Goal: Find specific page/section: Find specific page/section

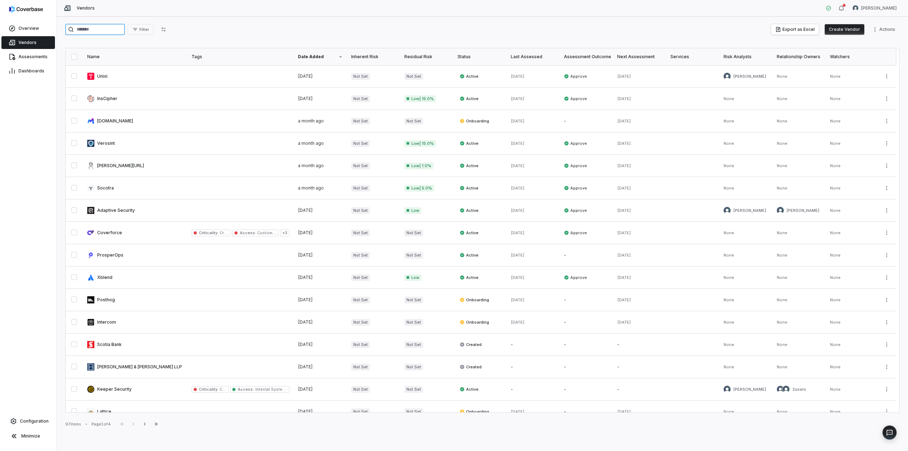
click at [123, 28] on input "search" at bounding box center [95, 29] width 60 height 11
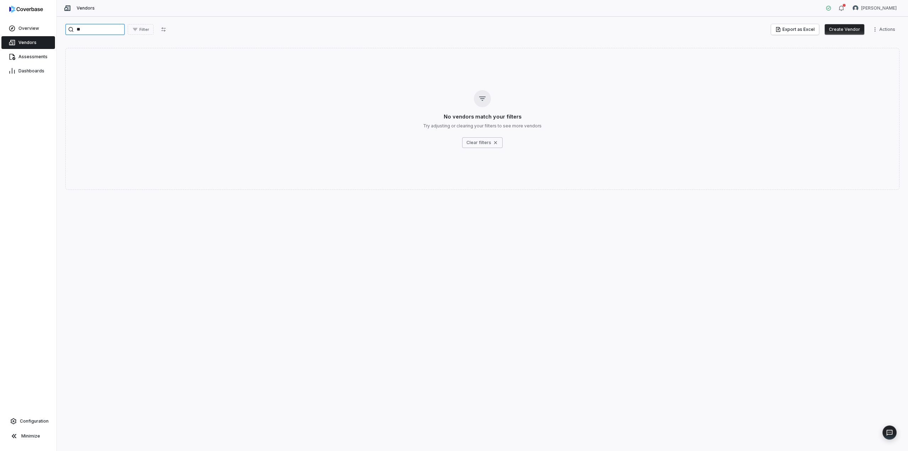
type input "*"
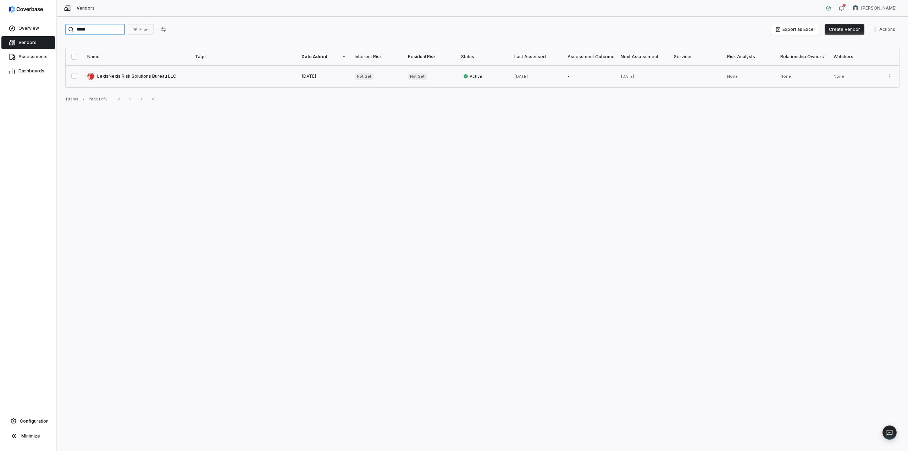
type input "*****"
click at [136, 78] on link at bounding box center [137, 76] width 108 height 22
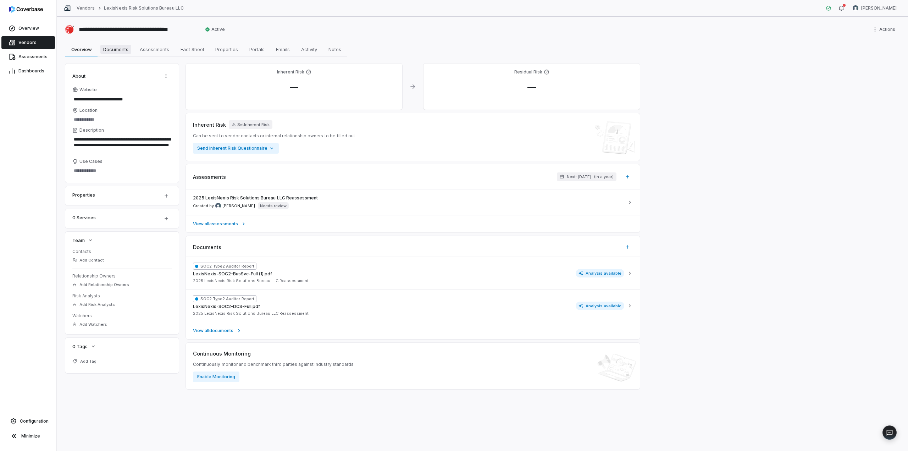
click at [119, 51] on span "Documents" at bounding box center [115, 49] width 31 height 9
type textarea "*"
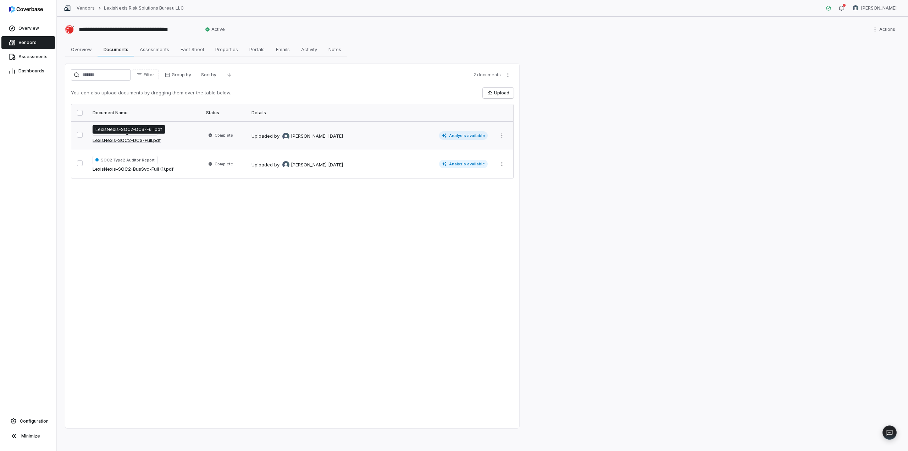
click at [157, 140] on link "LexisNexis-SOC2-DCS-Full.pdf" at bounding box center [127, 140] width 68 height 7
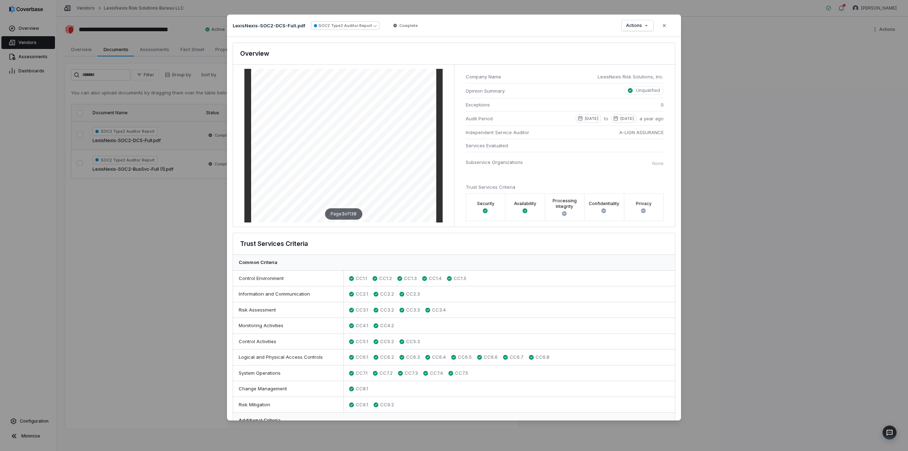
scroll to position [530, 0]
click at [665, 29] on button "Close" at bounding box center [664, 25] width 15 height 15
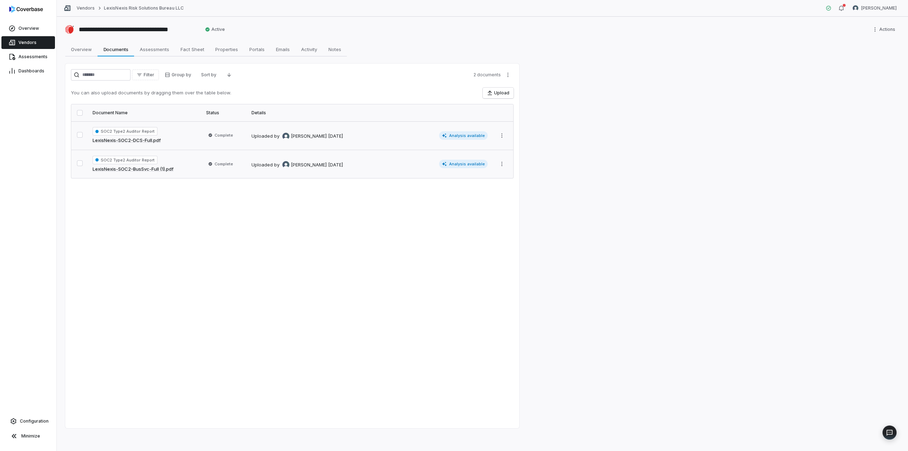
click at [142, 170] on link "LexisNexis-SOC2-BusSvc-Full (1).pdf" at bounding box center [133, 169] width 81 height 7
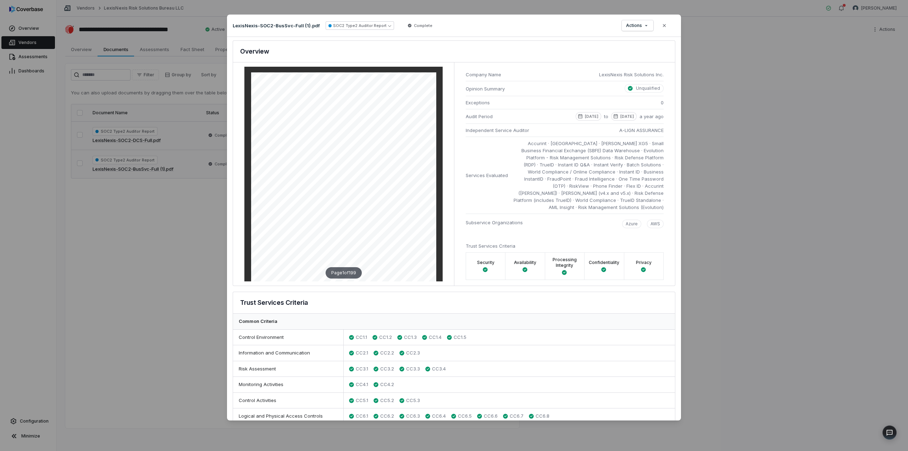
scroll to position [2, 0]
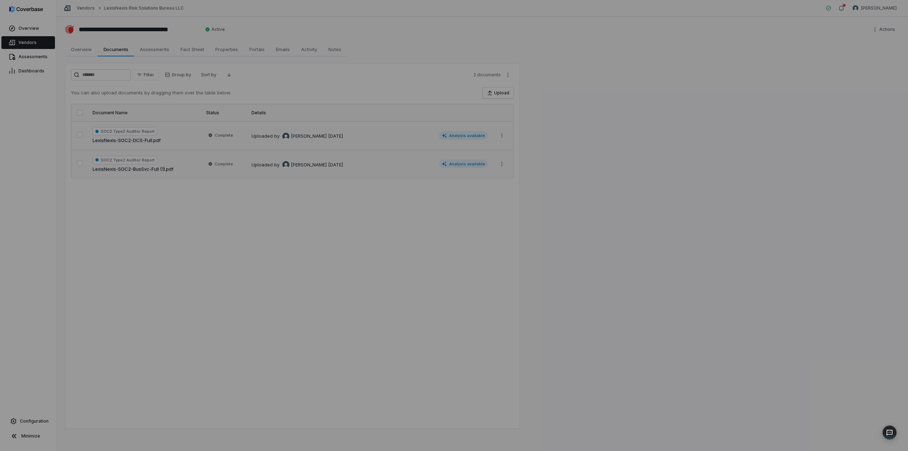
click at [781, 191] on div "Document Preview" at bounding box center [454, 225] width 908 height 451
